Goal: Task Accomplishment & Management: Complete application form

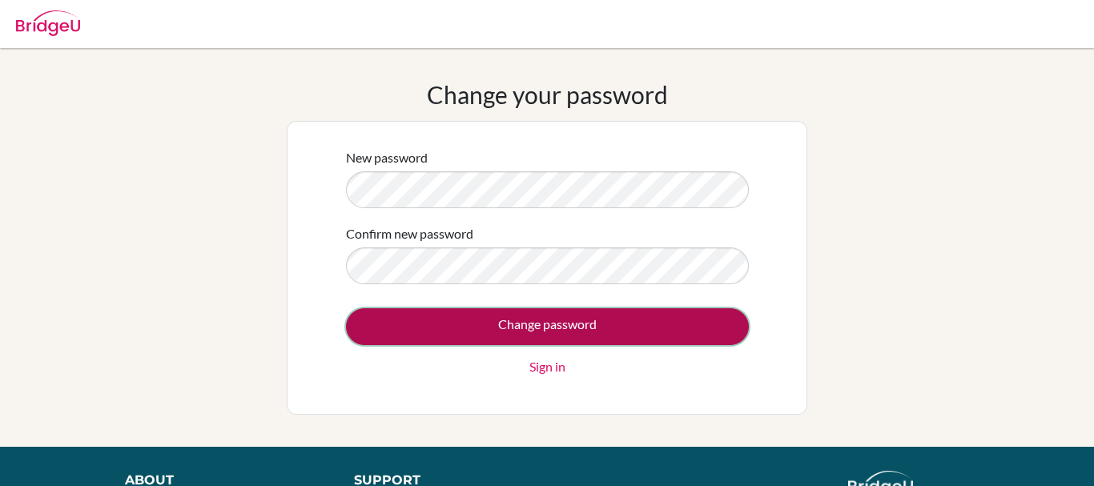
click at [517, 337] on input "Change password" at bounding box center [547, 326] width 403 height 37
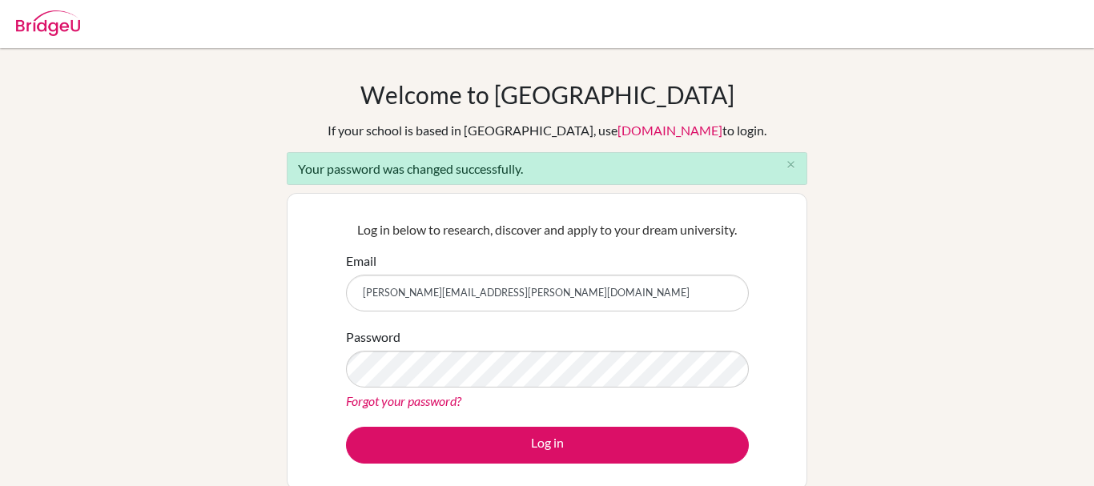
type input "hoover.mora@sekguayaquil.com"
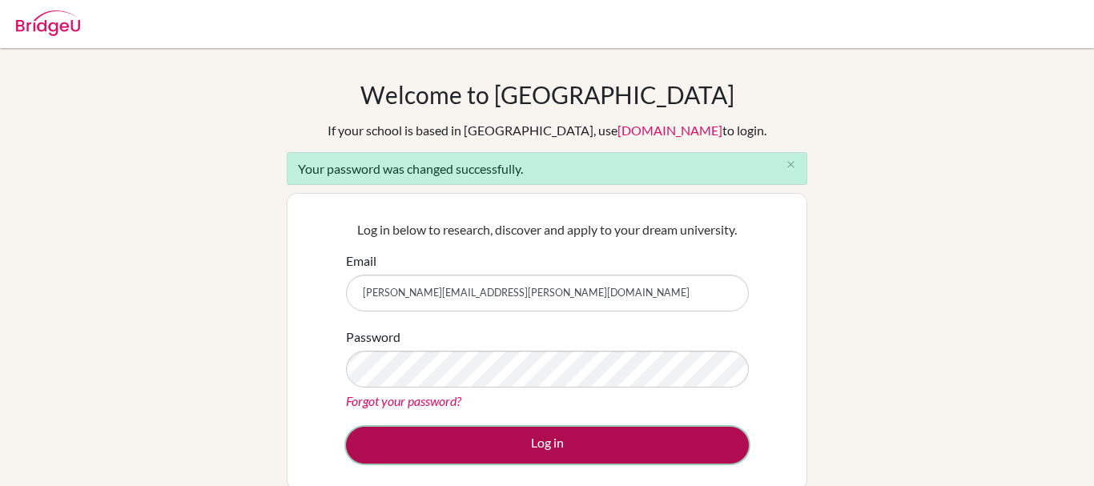
click at [689, 456] on button "Log in" at bounding box center [547, 445] width 403 height 37
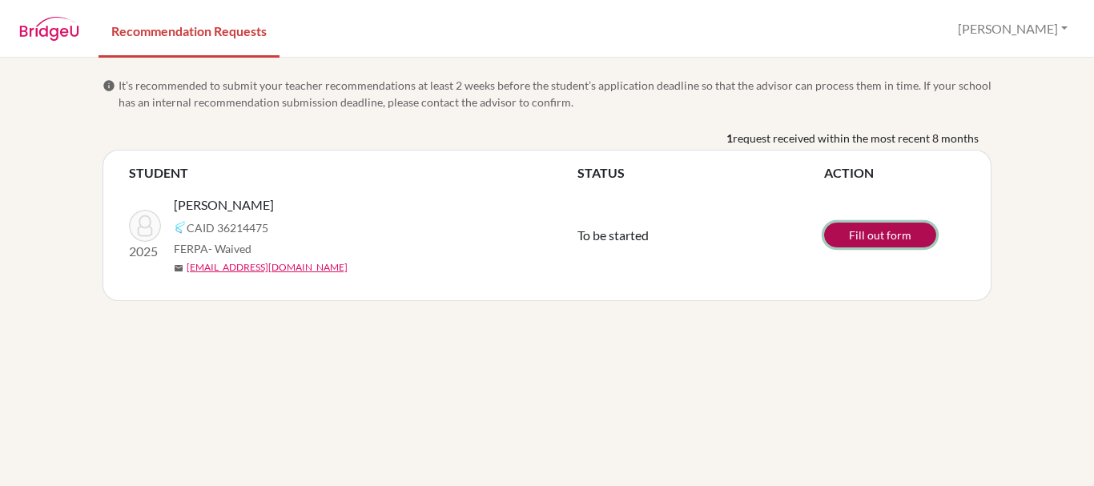
click at [880, 241] on link "Fill out form" at bounding box center [880, 235] width 112 height 25
click at [898, 238] on link "Fill out form" at bounding box center [880, 235] width 112 height 25
click at [886, 233] on link "Edit form" at bounding box center [880, 235] width 112 height 25
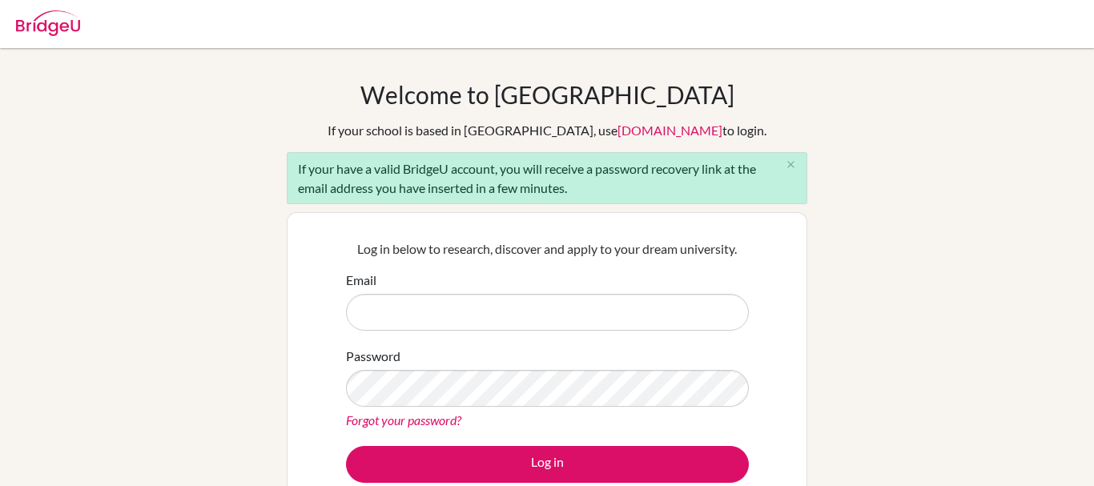
scroll to position [166, 0]
